Goal: Find specific page/section: Find specific page/section

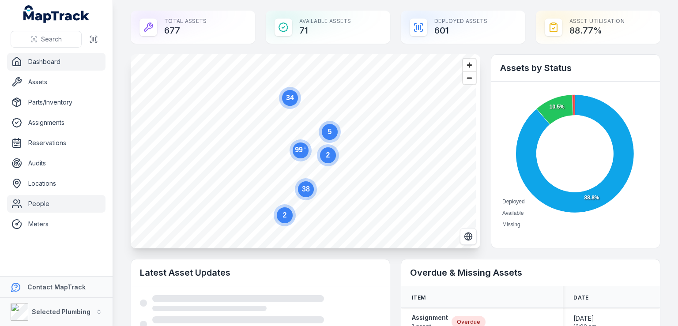
click at [38, 205] on link "People" at bounding box center [56, 204] width 98 height 18
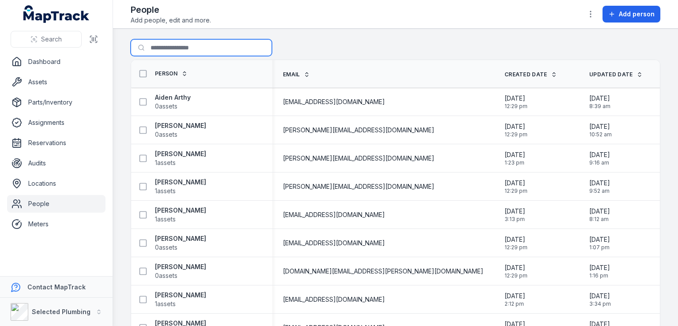
click at [173, 49] on input "Search for people" at bounding box center [201, 47] width 141 height 17
type input "*****"
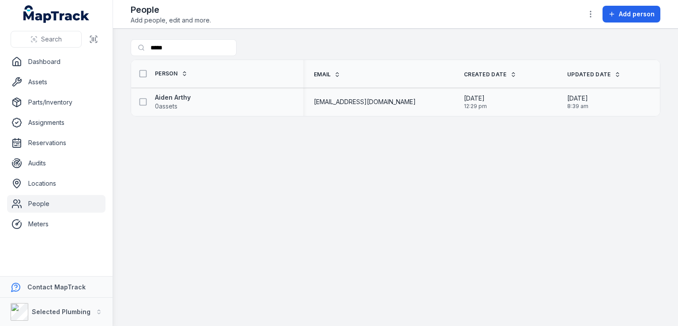
click at [194, 101] on div "Aiden Arthy 0 assets" at bounding box center [214, 102] width 158 height 18
click at [171, 99] on strong "Aiden Arthy" at bounding box center [173, 97] width 36 height 9
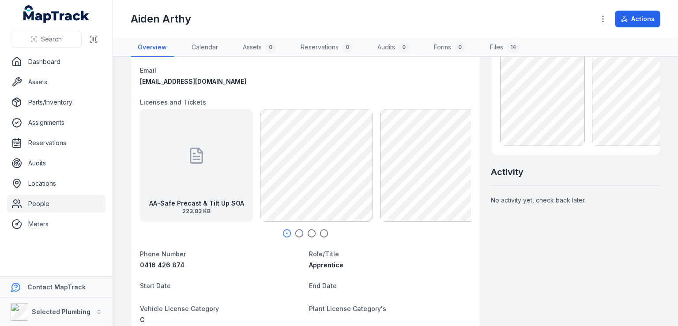
scroll to position [88, 0]
